Goal: Task Accomplishment & Management: Use online tool/utility

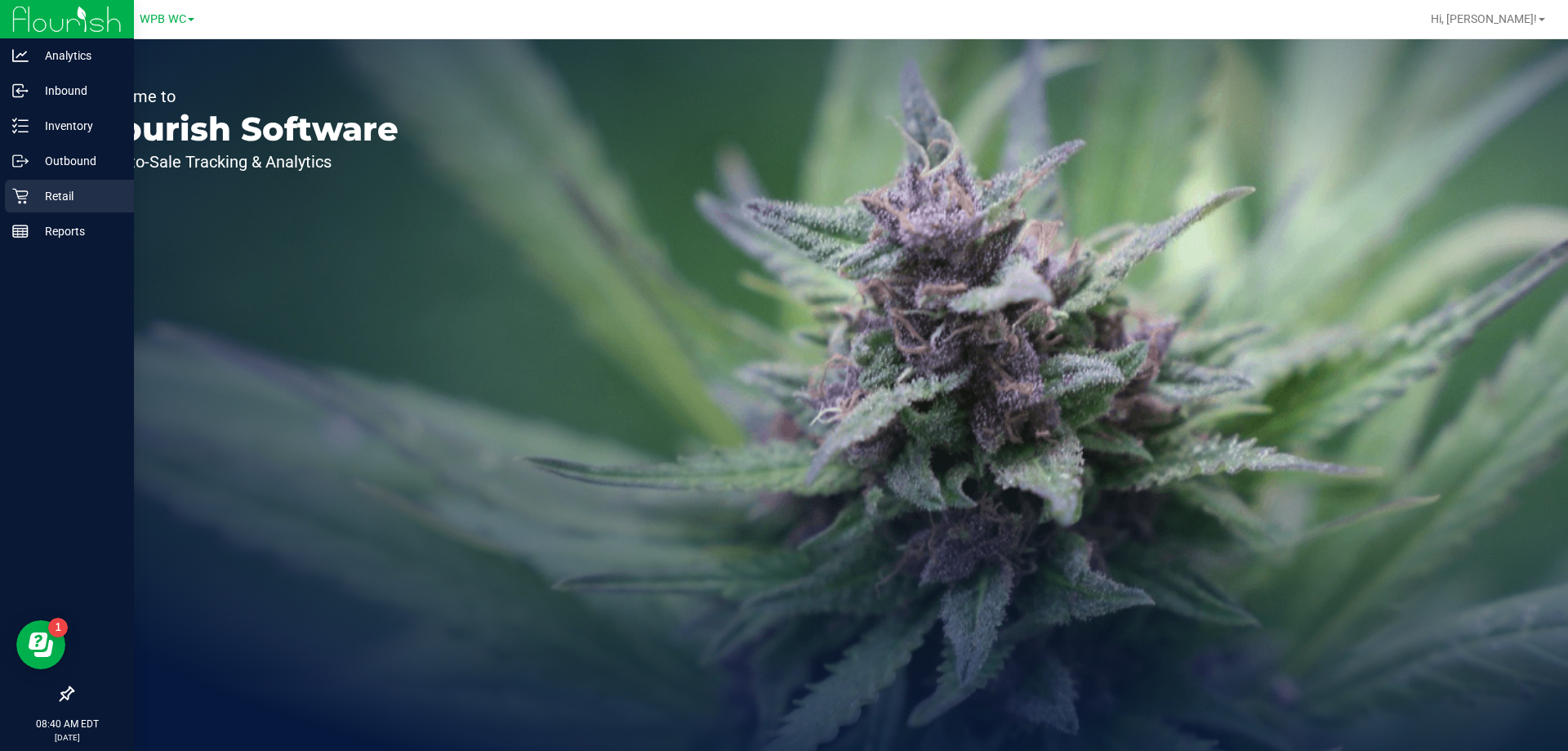
click at [23, 197] on icon at bounding box center [20, 196] width 16 height 16
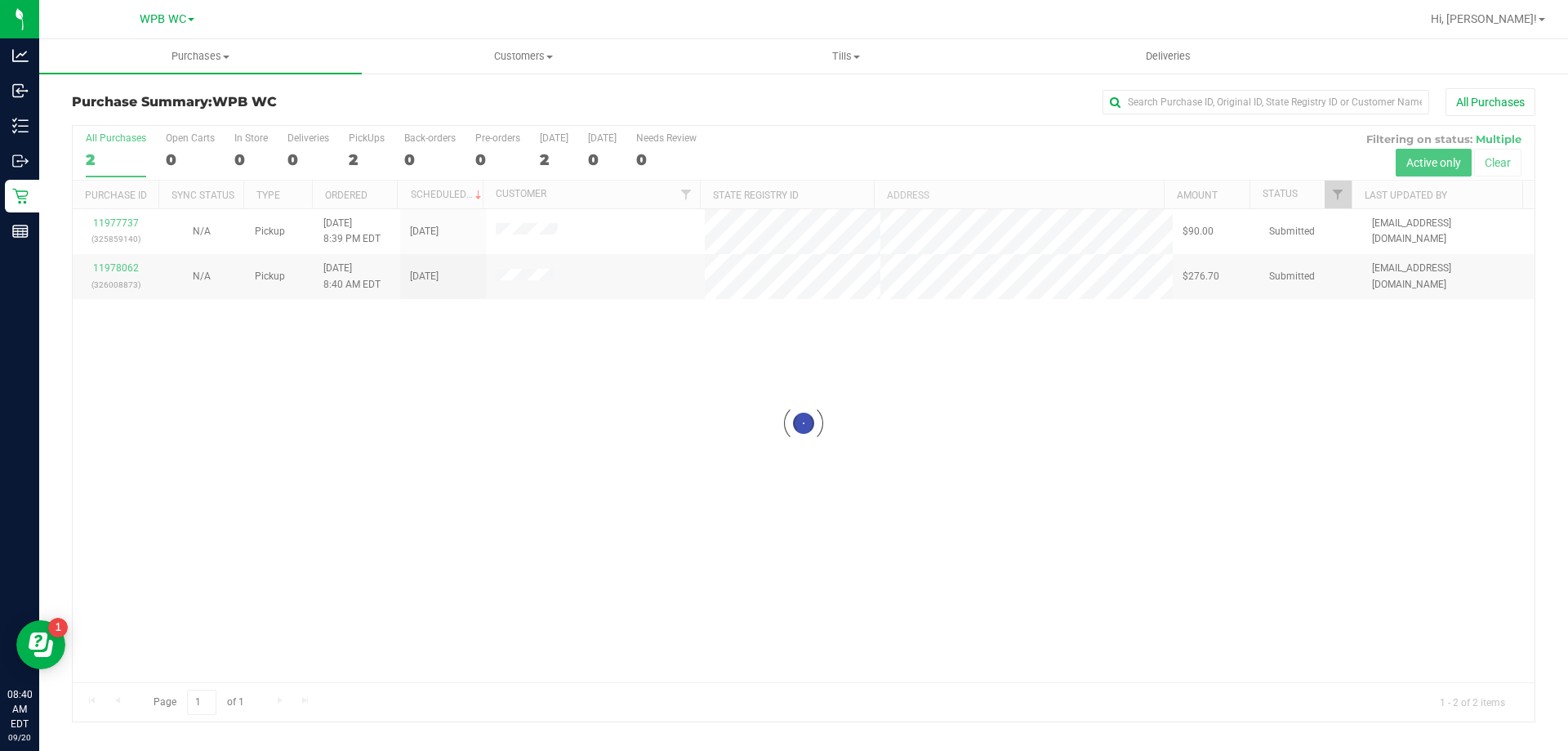
click at [512, 467] on div at bounding box center [804, 423] width 1462 height 596
click at [565, 435] on div "11977737 (325859140) N/A Pickup [DATE] 8:39 PM EDT 9/20/2025 $90.00 Submitted […" at bounding box center [804, 445] width 1462 height 473
click at [842, 57] on span "Tills" at bounding box center [846, 56] width 321 height 15
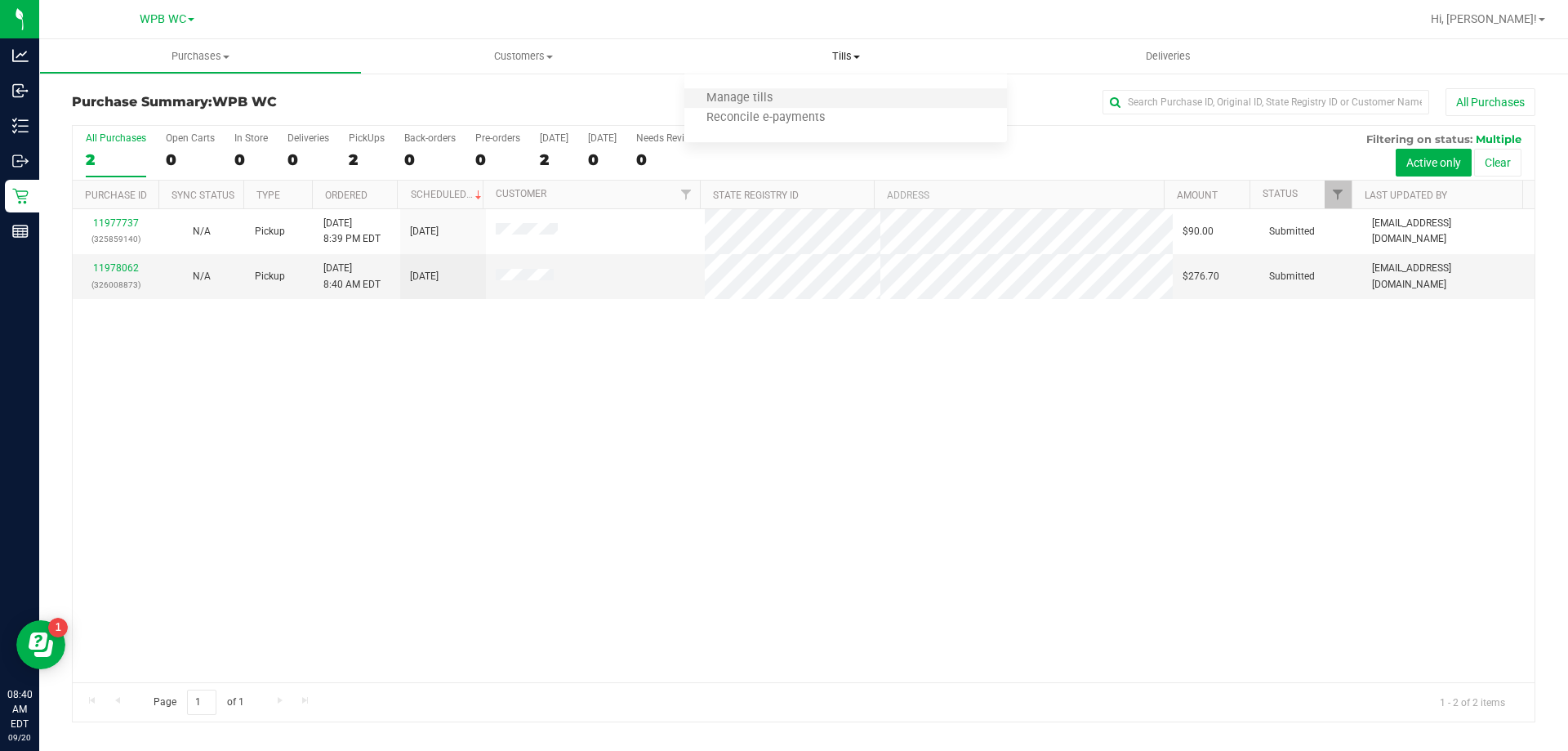
click at [810, 92] on li "Manage tills" at bounding box center [846, 99] width 323 height 20
